Goal: Check status: Check status

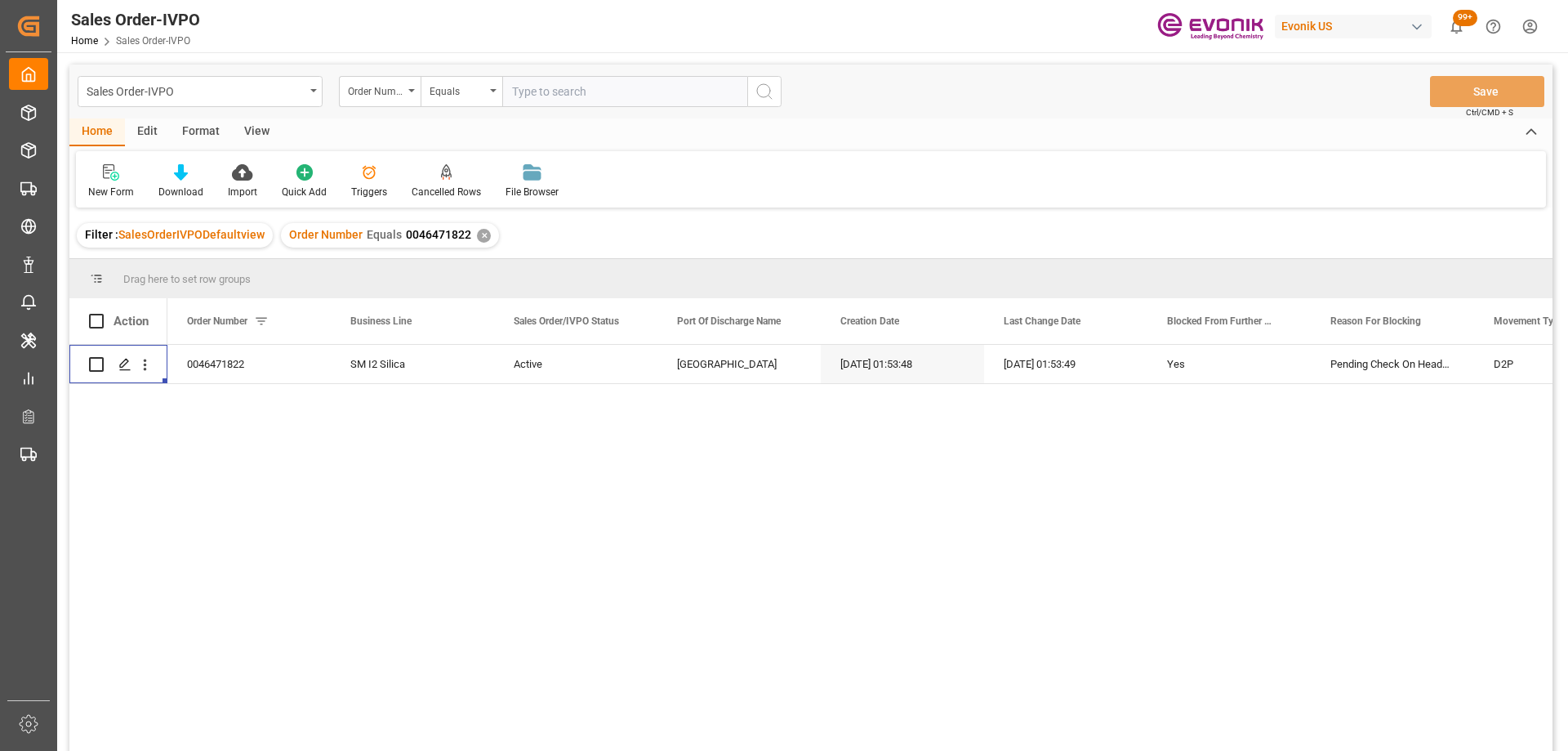
click at [582, 91] on input "text" at bounding box center [624, 91] width 245 height 31
paste input "2006303592"
type input "2006303592"
click at [777, 92] on button "search button" at bounding box center [764, 91] width 34 height 31
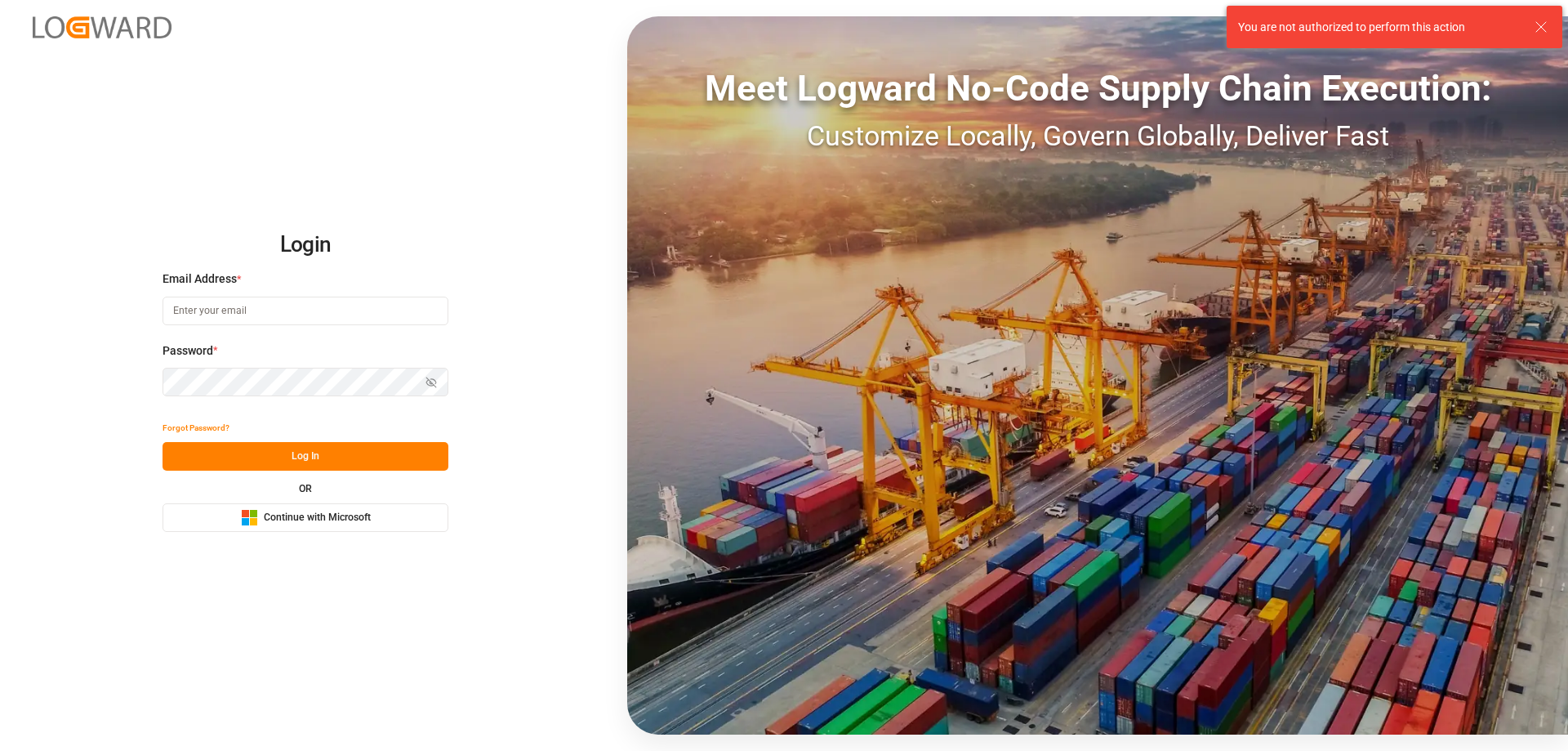
type input "[PERSON_NAME][EMAIL_ADDRESS][DOMAIN_NAME]"
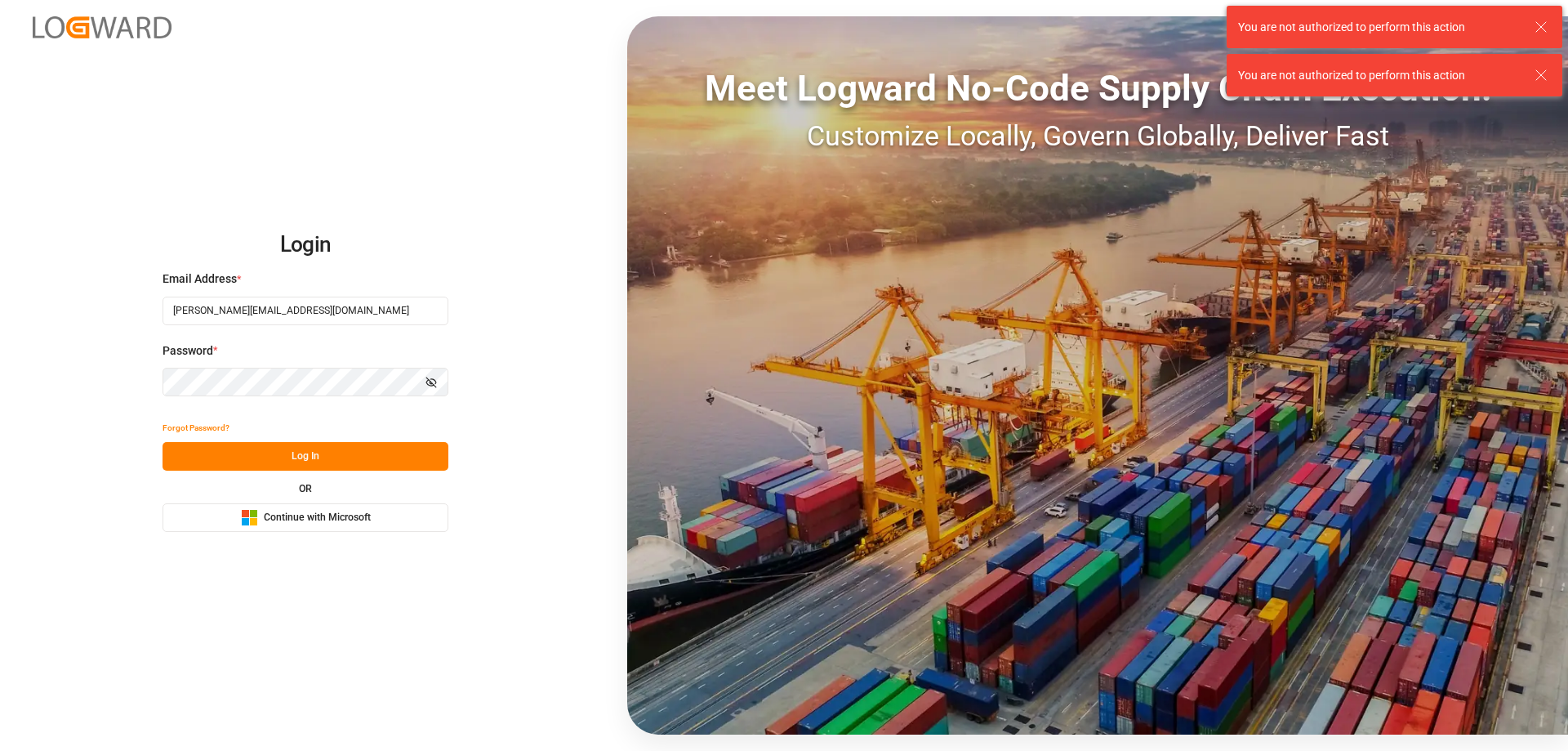
click at [345, 476] on div "Forgot Password? Log In OR Microsoft Logo Continue with Microsoft" at bounding box center [305, 472] width 285 height 118
click at [346, 461] on button "Log In" at bounding box center [305, 456] width 285 height 29
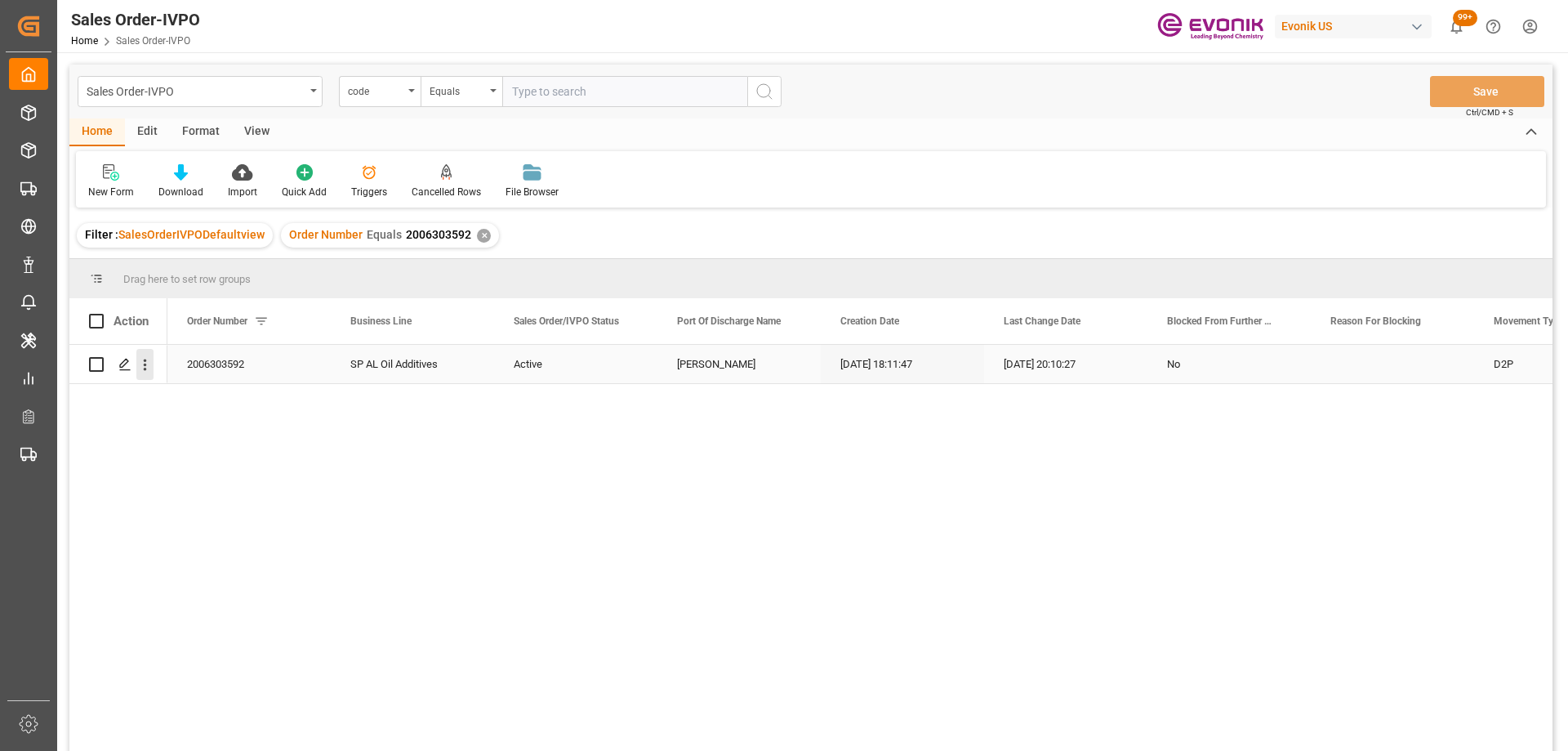
click at [149, 361] on icon "open menu" at bounding box center [145, 364] width 17 height 17
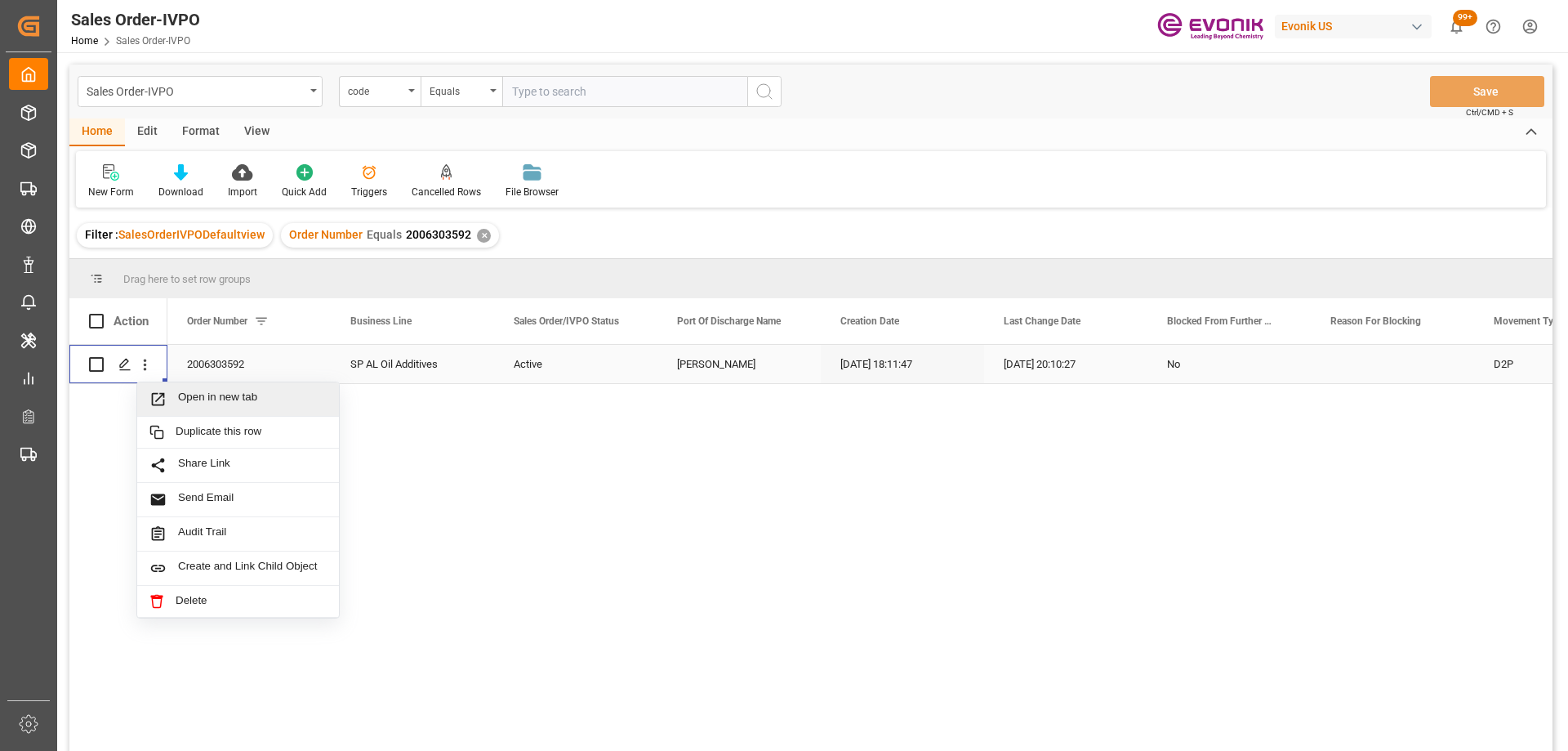
click at [166, 388] on div "Open in new tab" at bounding box center [238, 399] width 201 height 34
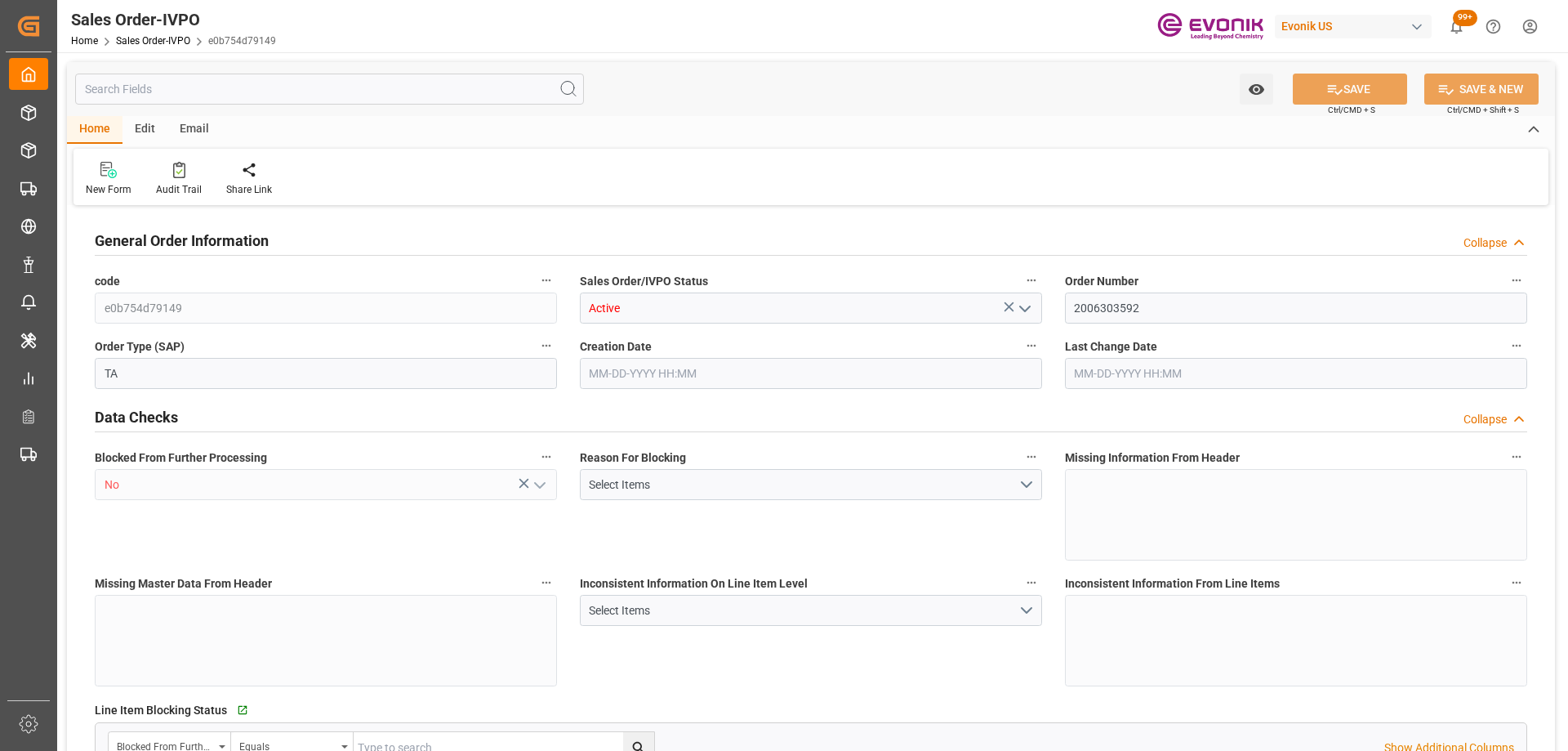
type input "BRSSZ"
type input "0"
type input "1"
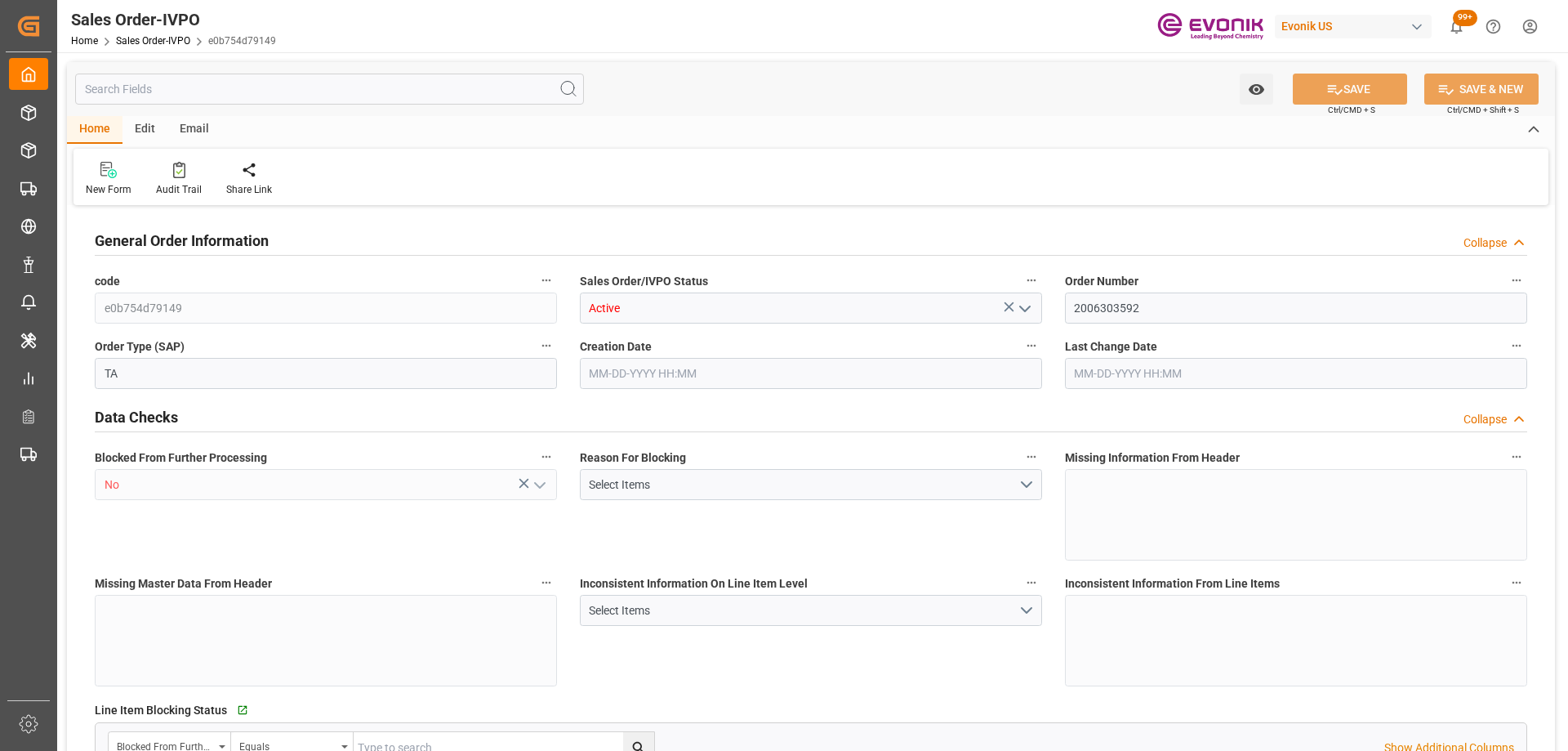
type input "8070"
type input "13.2102"
type input "17000"
type input "30"
type input "02-29-2024 18:11"
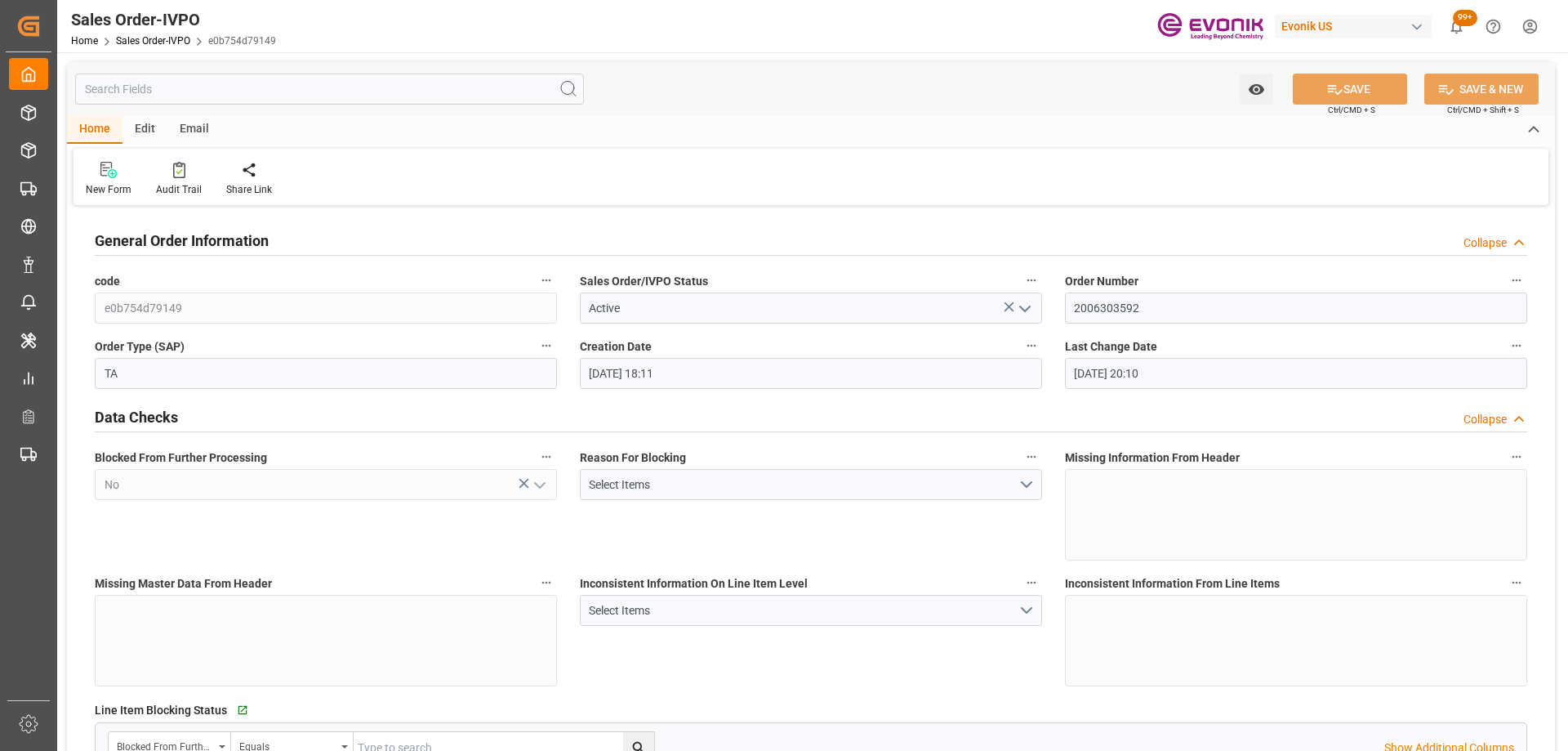
type input "03-13-2024 20:10"
click at [201, 95] on input "text" at bounding box center [329, 89] width 509 height 31
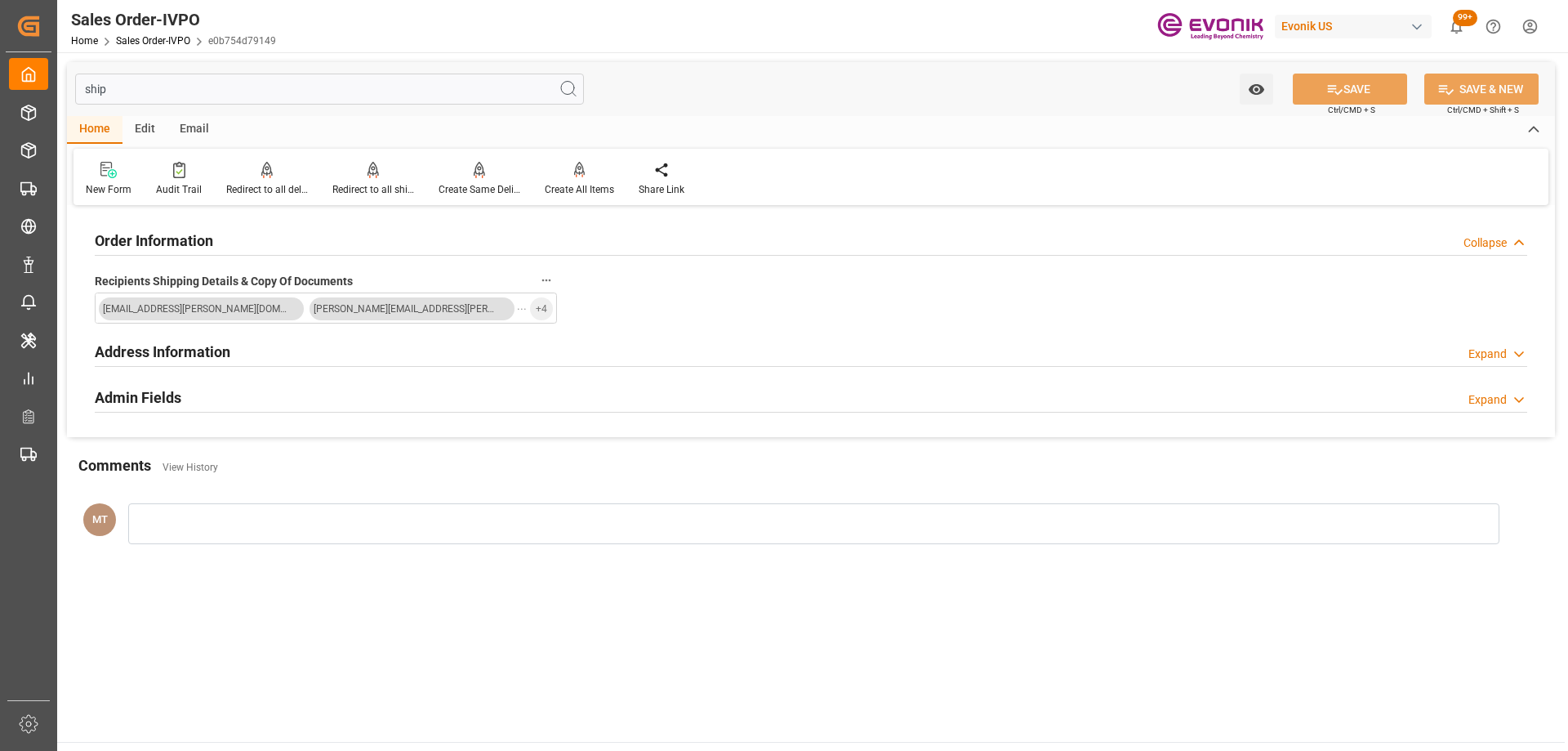
type input "ship"
click at [199, 349] on h2 "Address Information" at bounding box center [163, 352] width 135 height 22
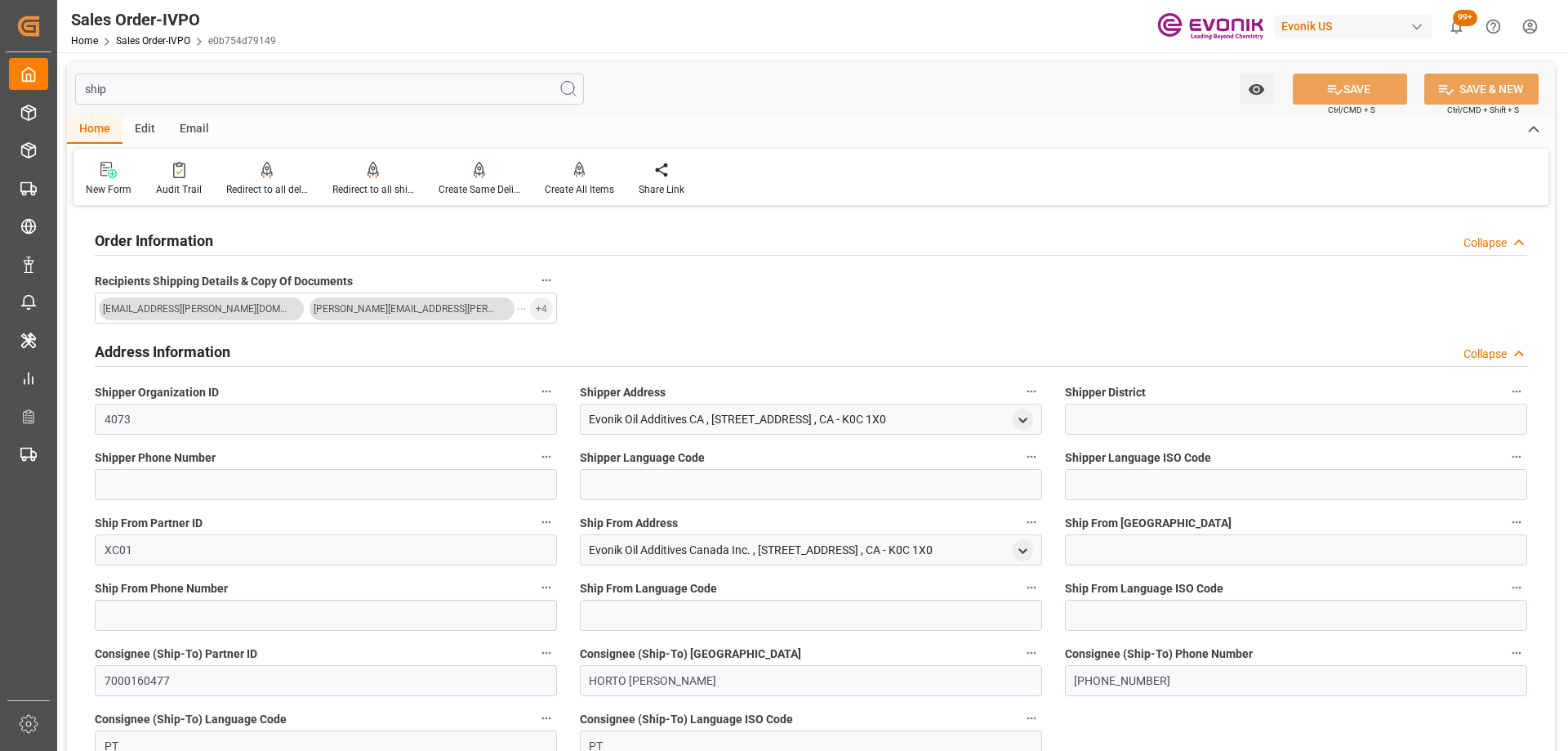
scroll to position [164, 0]
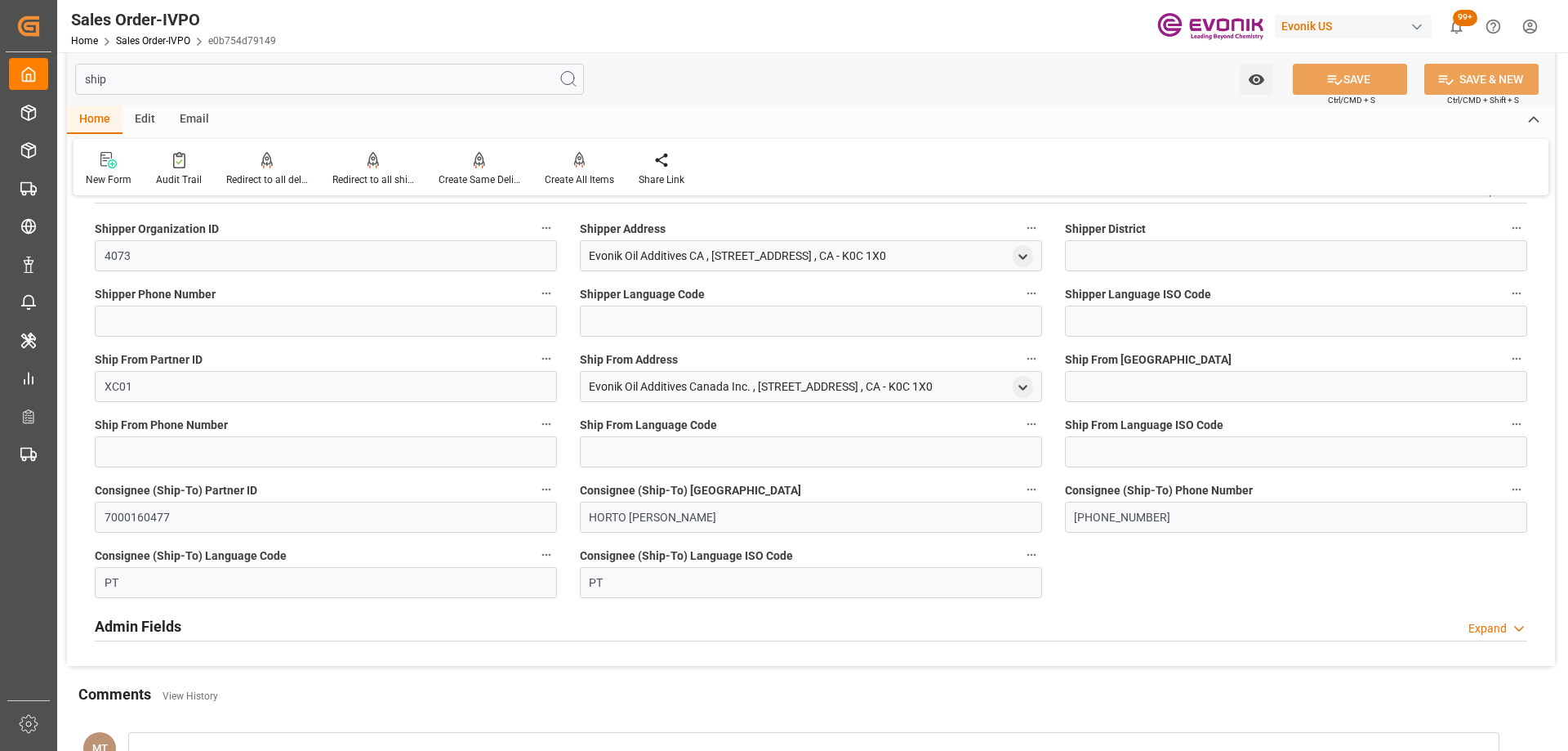
click at [167, 630] on h2 "Admin Fields" at bounding box center [138, 626] width 87 height 22
